Goal: Information Seeking & Learning: Learn about a topic

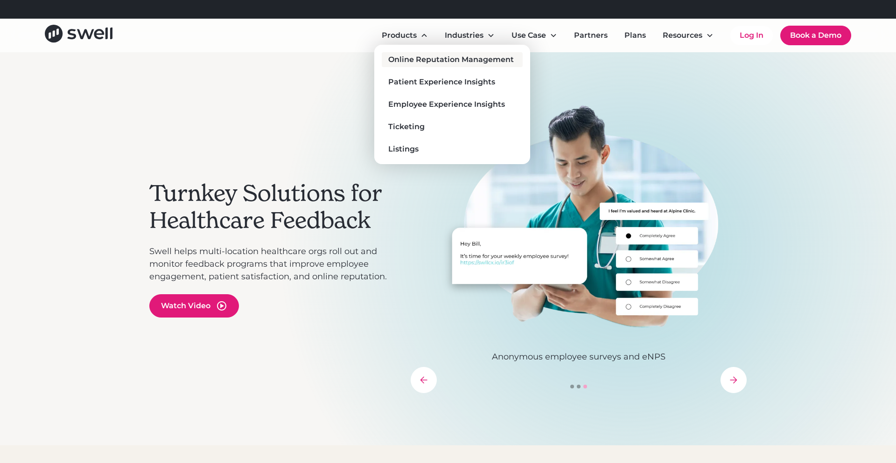
click at [423, 61] on div "Online Reputation Management" at bounding box center [451, 59] width 126 height 11
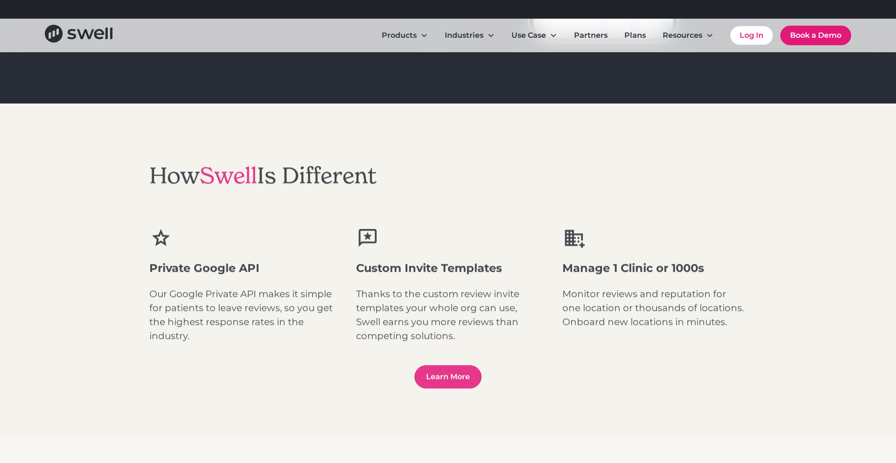
scroll to position [1120, 0]
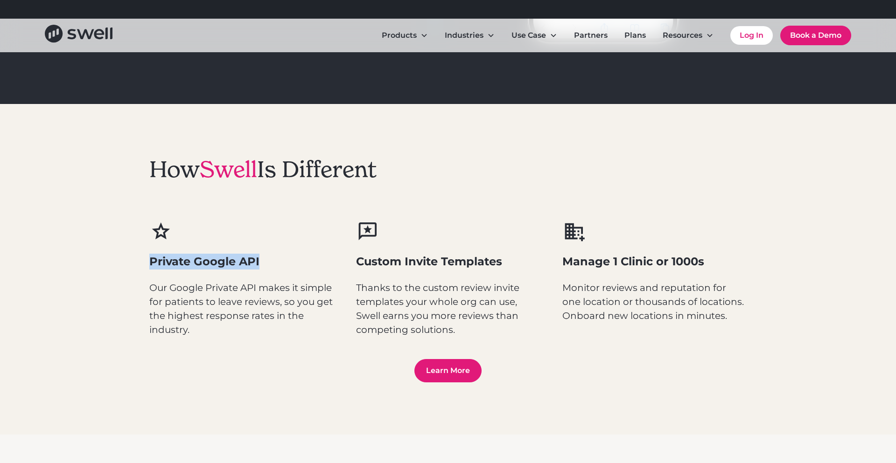
drag, startPoint x: 266, startPoint y: 263, endPoint x: 145, endPoint y: 259, distance: 121.0
click at [145, 259] on div "How Swell Is Different Private Google API Our Google Private API makes it simpl…" at bounding box center [448, 269] width 896 height 331
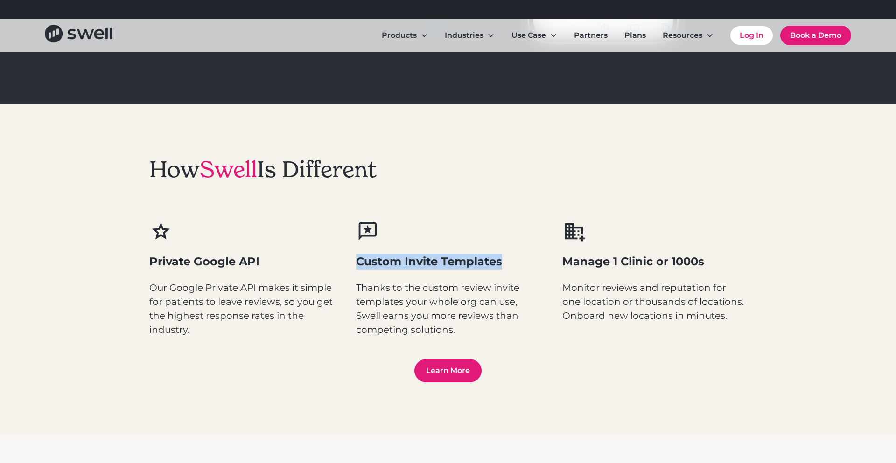
drag, startPoint x: 358, startPoint y: 261, endPoint x: 511, endPoint y: 266, distance: 153.2
click at [511, 266] on h3 "Custom Invite Templates" at bounding box center [448, 262] width 184 height 16
click at [512, 266] on h3 "Custom Invite Templates" at bounding box center [448, 262] width 184 height 16
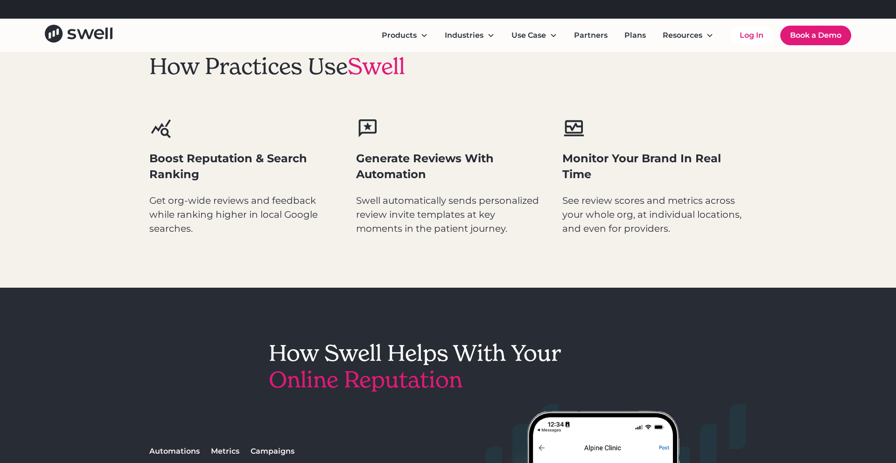
scroll to position [0, 0]
